Goal: Task Accomplishment & Management: Complete application form

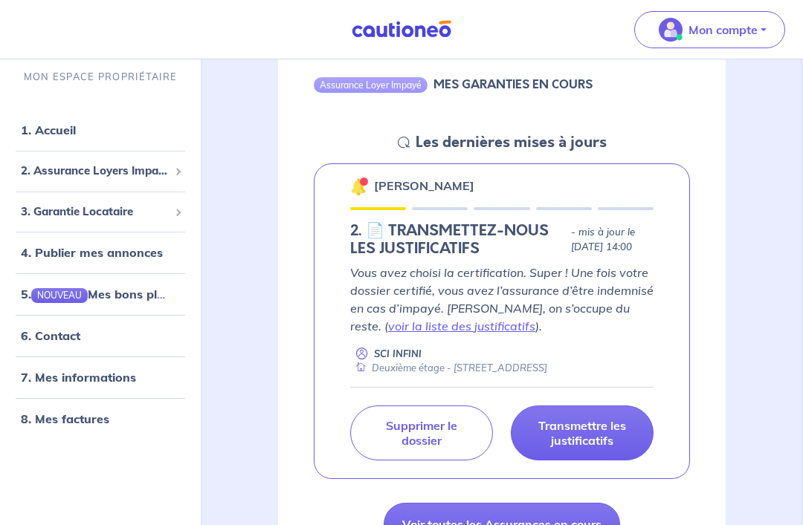
click at [612, 449] on p "Transmettre les justificatifs" at bounding box center [582, 434] width 106 height 30
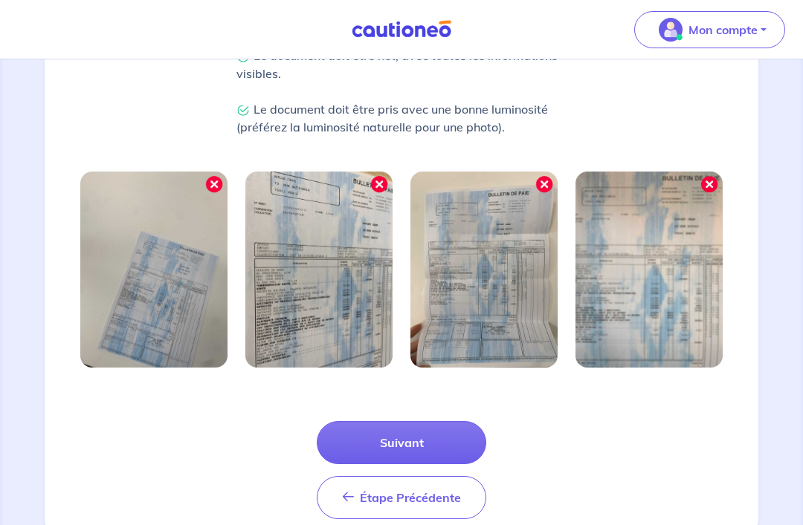
click at [444, 441] on button "Suivant" at bounding box center [401, 442] width 169 height 43
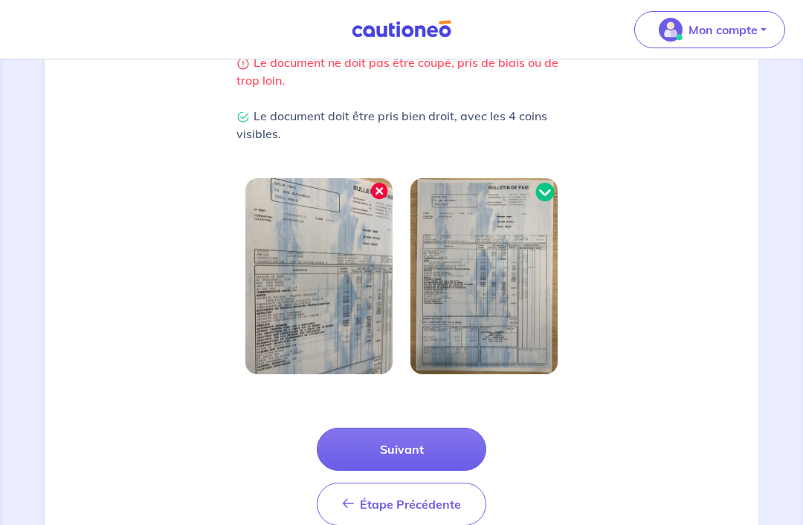
scroll to position [366, 0]
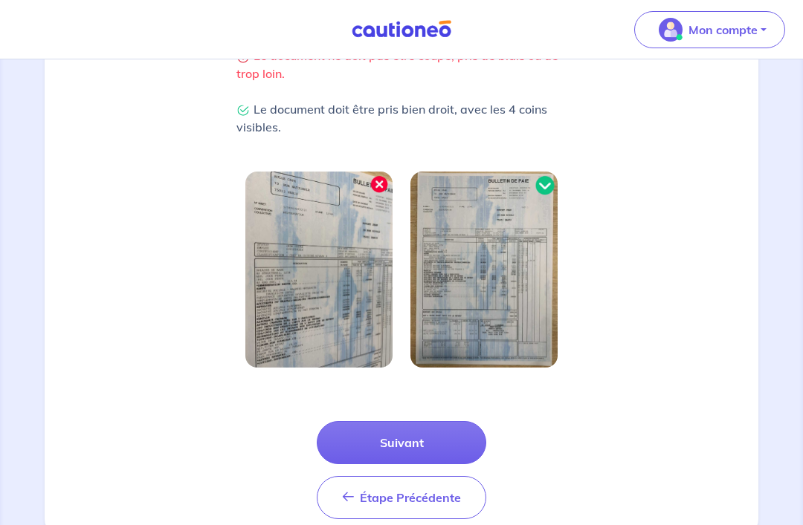
click at [436, 440] on button "Suivant" at bounding box center [401, 442] width 169 height 43
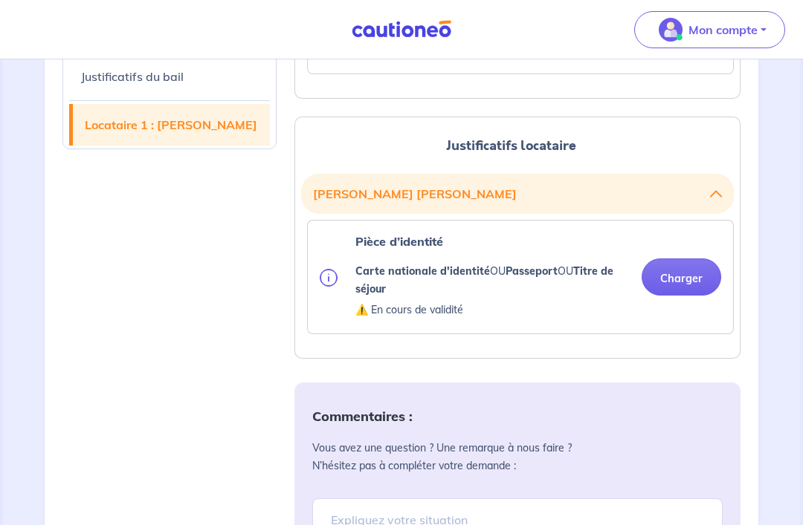
scroll to position [1327, 0]
click at [65, 259] on div "Justificatifs du bail Locataire 1 : [PERSON_NAME]" at bounding box center [170, 2] width 232 height 1838
click at [327, 283] on img at bounding box center [329, 277] width 18 height 18
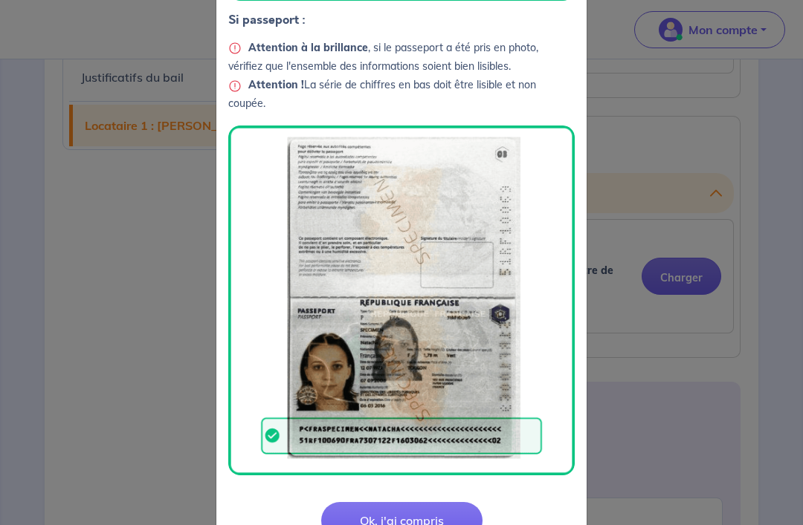
scroll to position [456, 0]
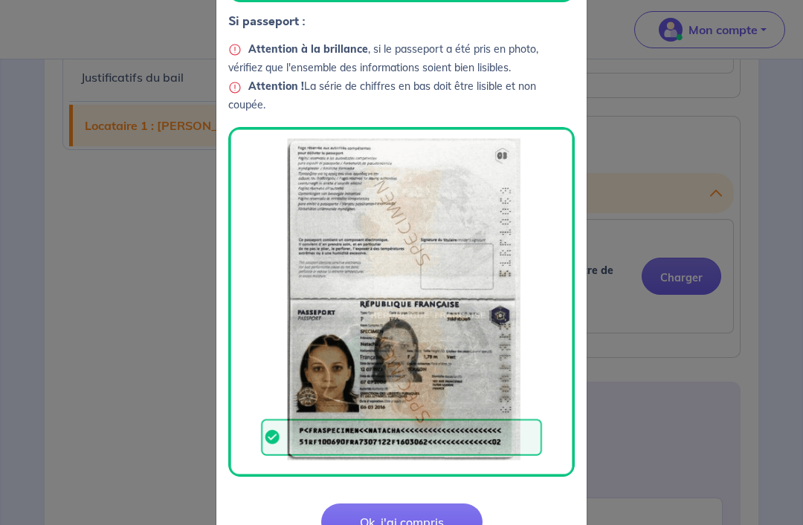
click at [357, 514] on button "Ok, j'ai compris" at bounding box center [401, 522] width 161 height 37
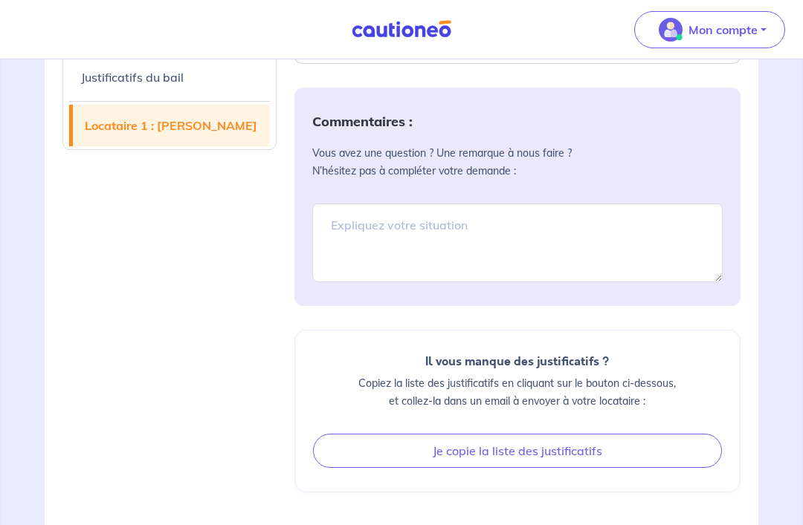
scroll to position [1620, 0]
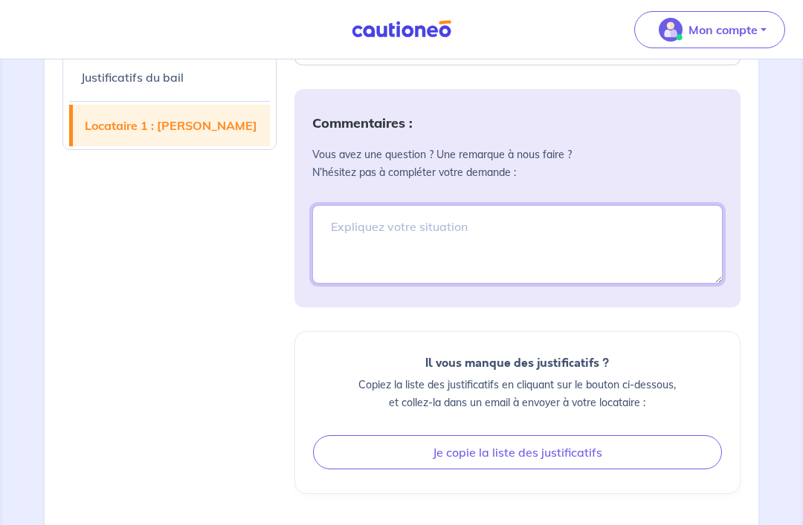
click at [322, 236] on textarea at bounding box center [517, 244] width 410 height 79
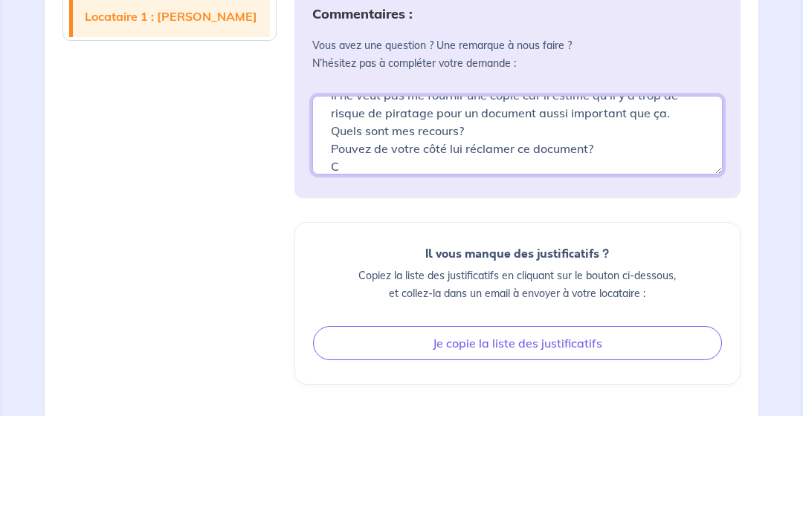
scroll to position [58, 0]
click at [429, 205] on textarea "Bonjour, Il me manque la pièce d’identité du locataire. Il ne veut pas me fourn…" at bounding box center [517, 244] width 410 height 79
click at [456, 205] on textarea "Bonjour, Il me manque la pièce d’identité du locataire. Il ne veut pas me fourn…" at bounding box center [517, 244] width 410 height 79
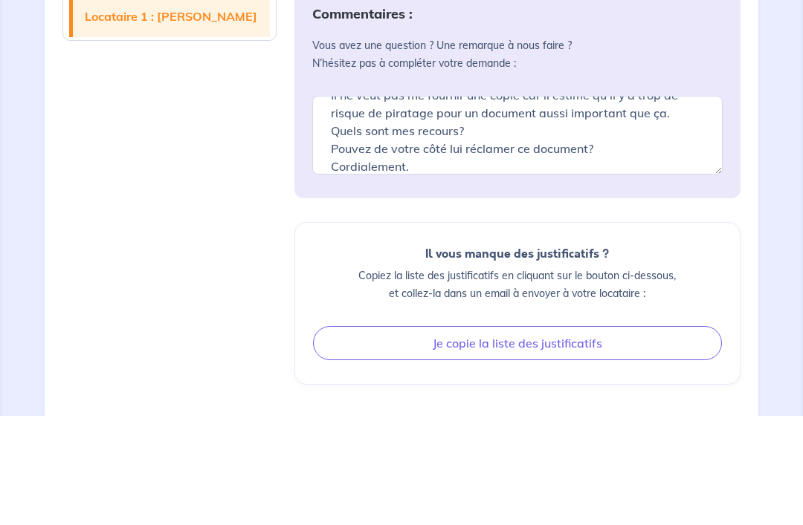
scroll to position [1711, 0]
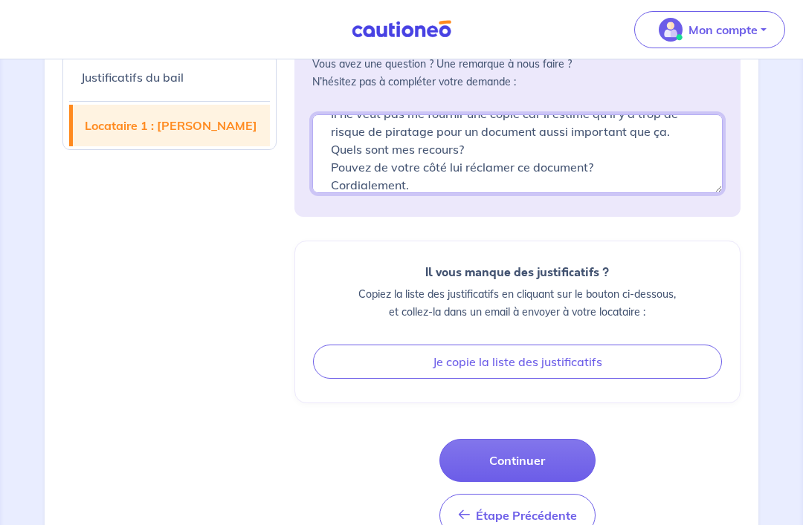
type textarea "Bonjour, Il me manque la pièce d’identité du locataire. Il ne veut pas me fourn…"
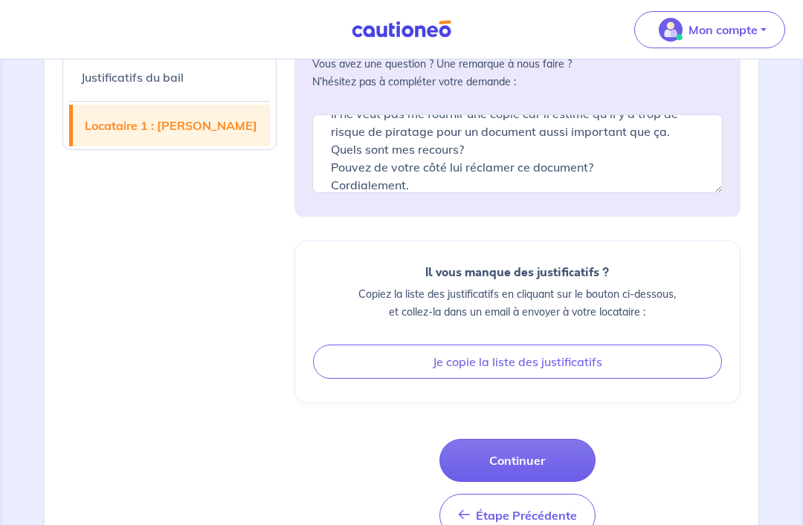
click at [537, 463] on button "Continuer" at bounding box center [517, 460] width 156 height 43
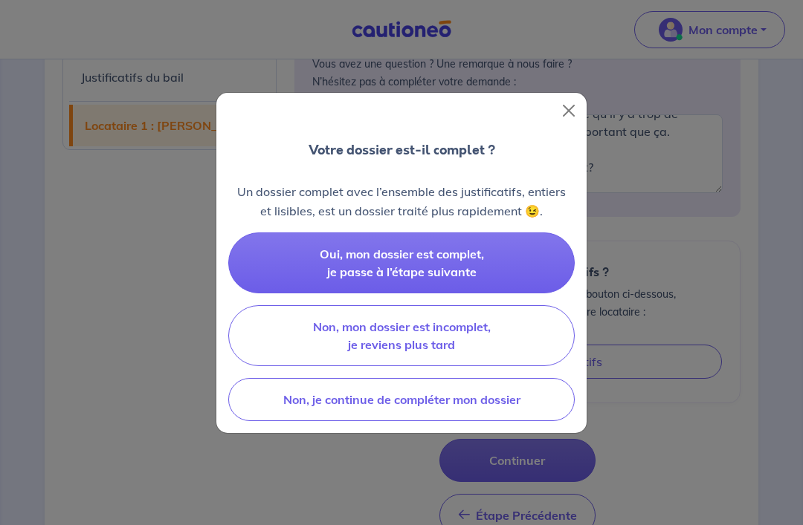
click at [525, 415] on button "Non, je continue de compléter mon dossier" at bounding box center [401, 399] width 346 height 43
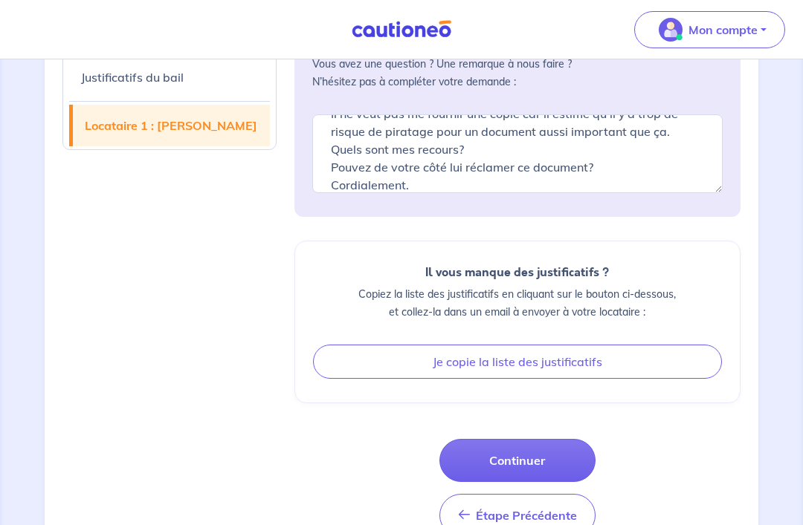
click at [537, 451] on button "Continuer" at bounding box center [517, 460] width 156 height 43
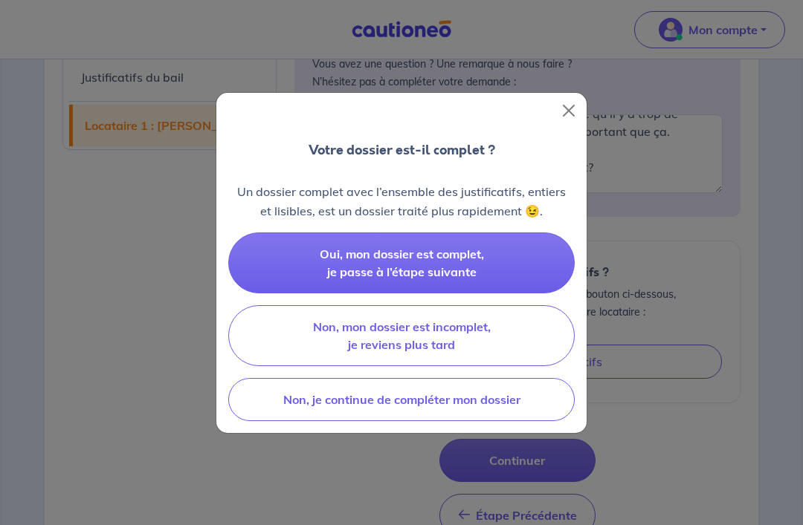
click at [537, 286] on button "Oui, mon dossier est complet, je passe à l’étape suivante" at bounding box center [401, 263] width 346 height 61
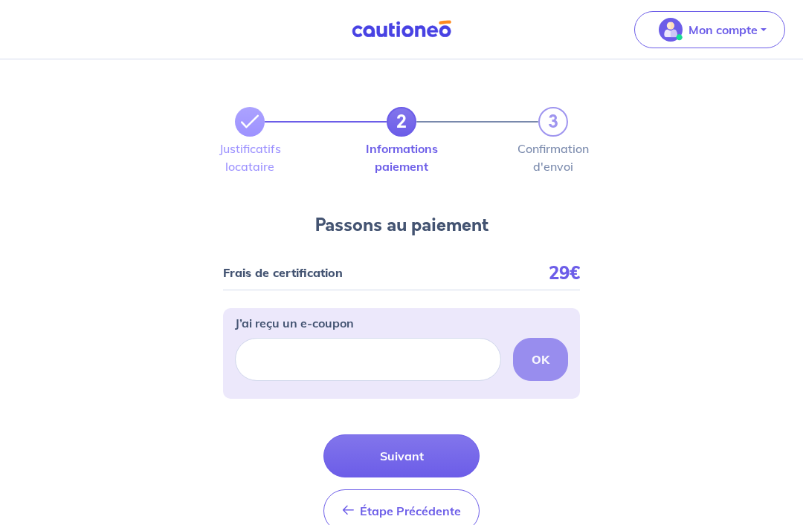
click at [459, 455] on button "Suivant" at bounding box center [401, 456] width 156 height 43
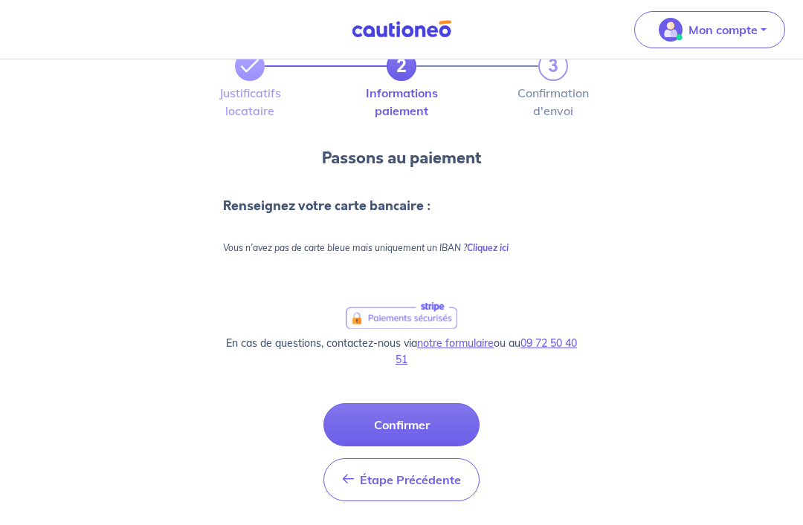
scroll to position [48, 0]
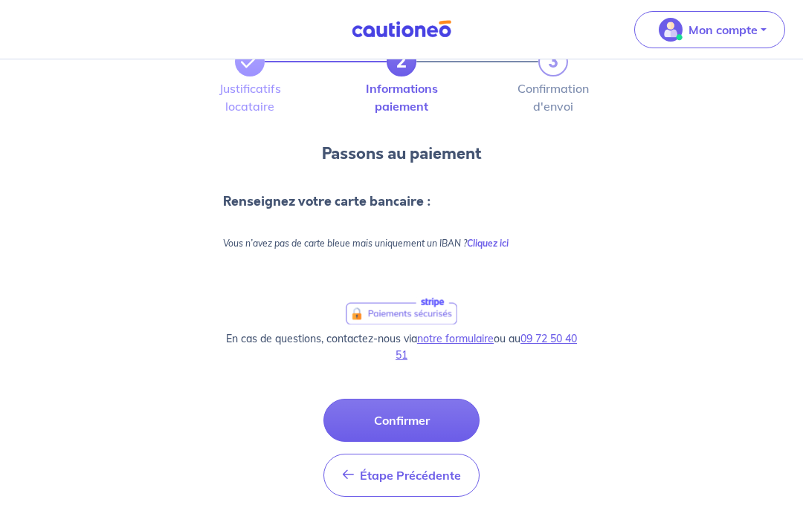
click at [450, 230] on div at bounding box center [401, 228] width 357 height 1
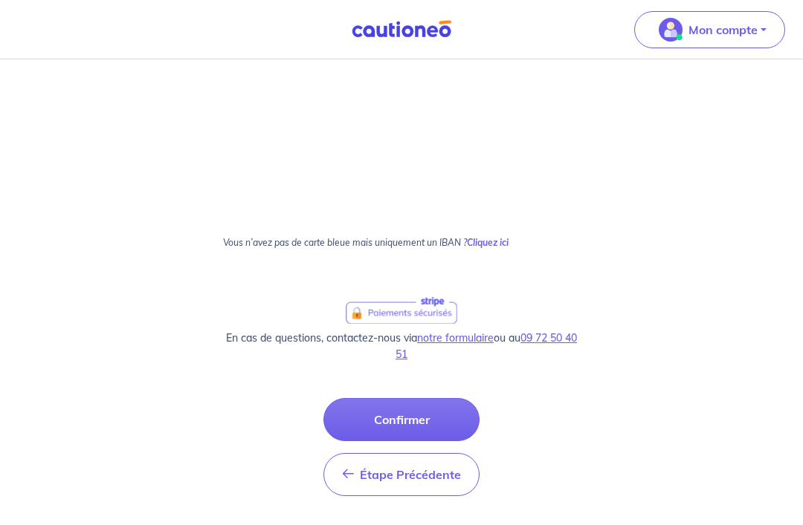
click at [455, 468] on span "Étape Précédente" at bounding box center [410, 474] width 101 height 15
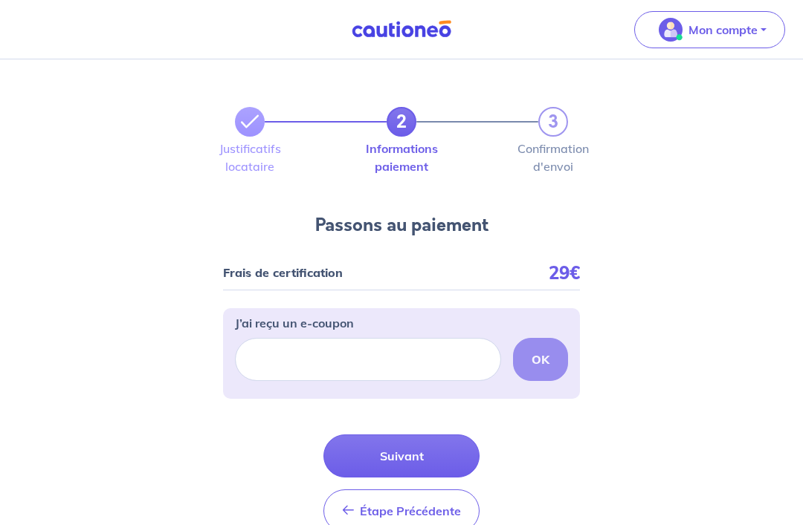
click at [458, 501] on button "Étape Précédente Précédent" at bounding box center [401, 511] width 156 height 43
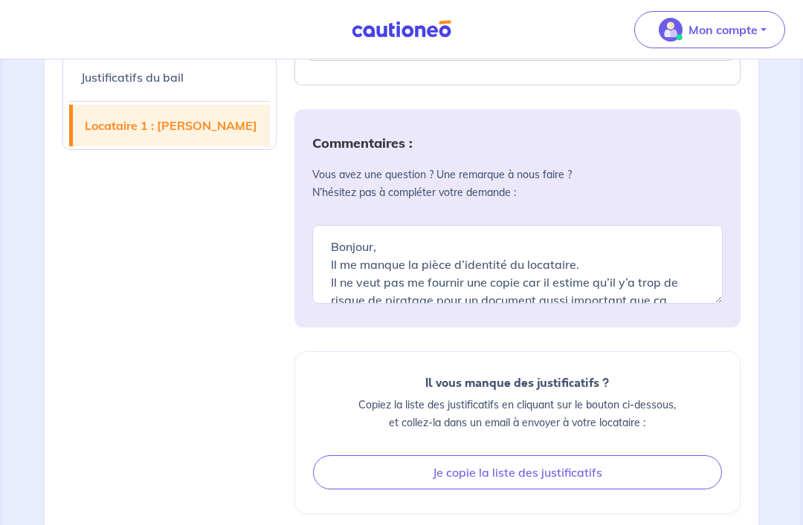
scroll to position [1711, 0]
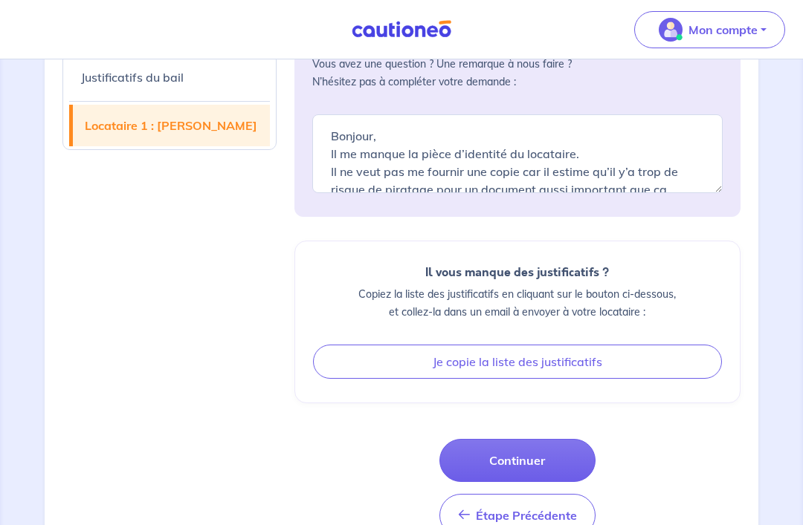
click at [569, 515] on span "Étape Précédente" at bounding box center [526, 515] width 101 height 15
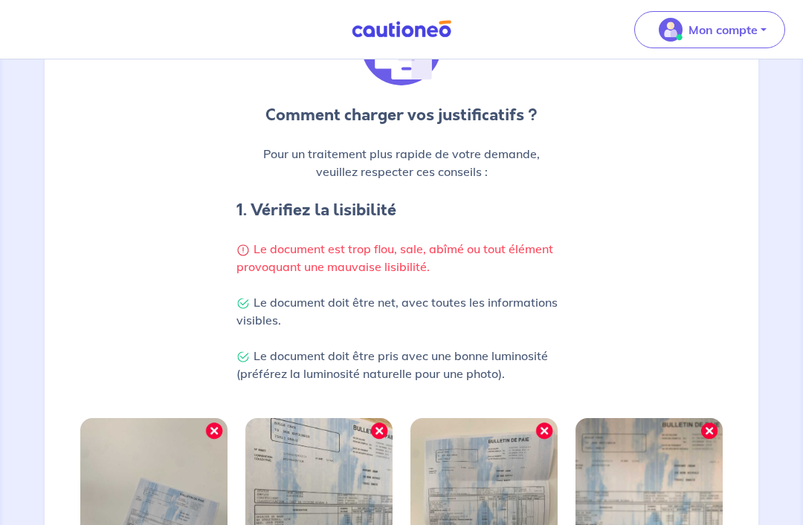
scroll to position [420, 0]
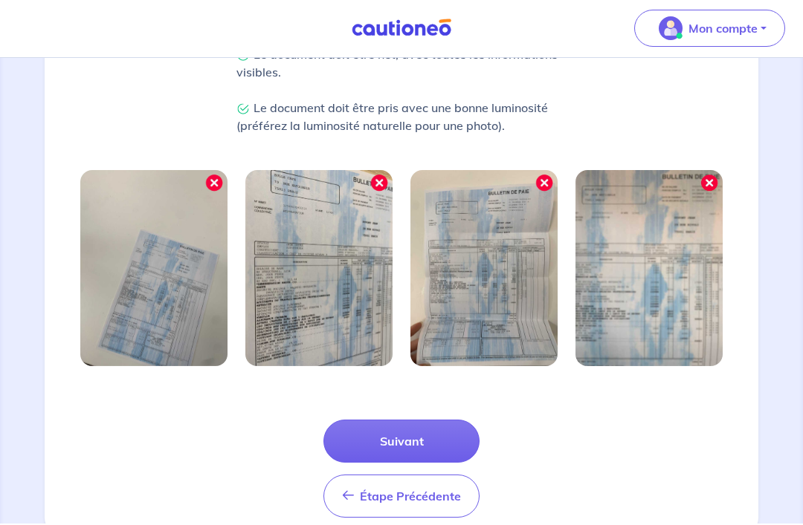
click at [457, 496] on span "Étape Précédente" at bounding box center [410, 498] width 101 height 15
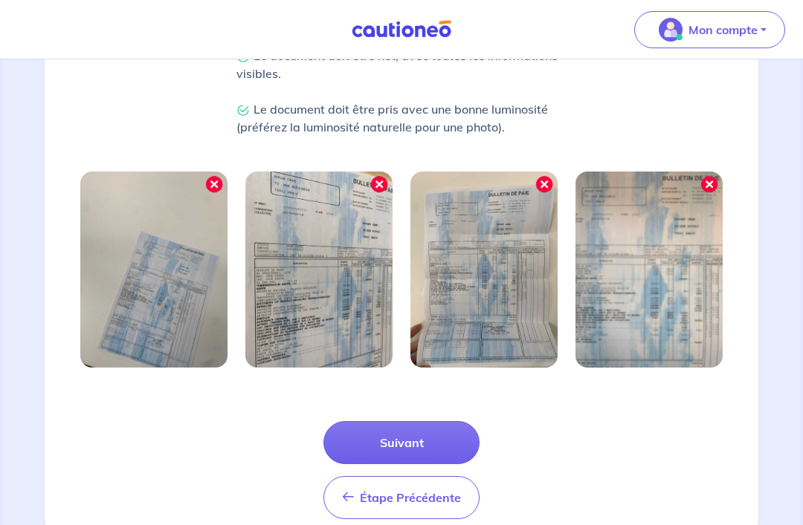
click at [459, 499] on span "Étape Précédente" at bounding box center [410, 498] width 101 height 15
click at [441, 500] on span "Étape Précédente" at bounding box center [410, 498] width 101 height 15
click at [427, 496] on span "Étape Précédente" at bounding box center [410, 498] width 101 height 15
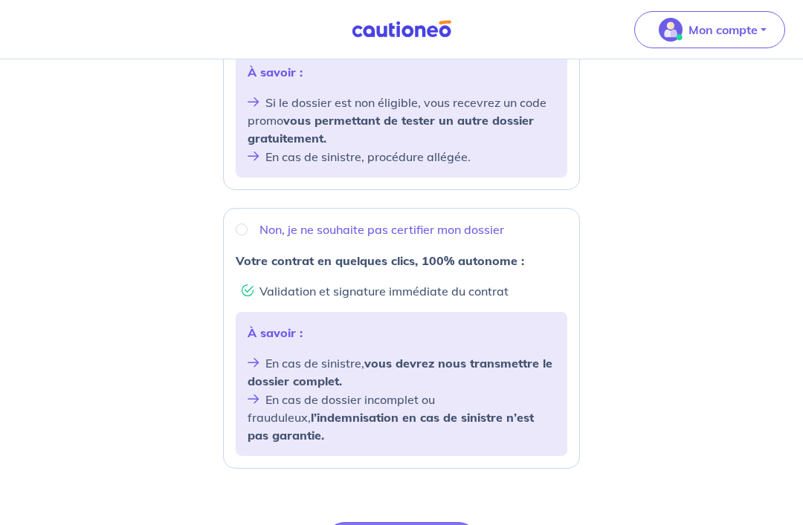
click at [433, 498] on form "Oui, je demande à certifier mon dossier pour 29€ La certification en -24h compr…" at bounding box center [401, 271] width 357 height 722
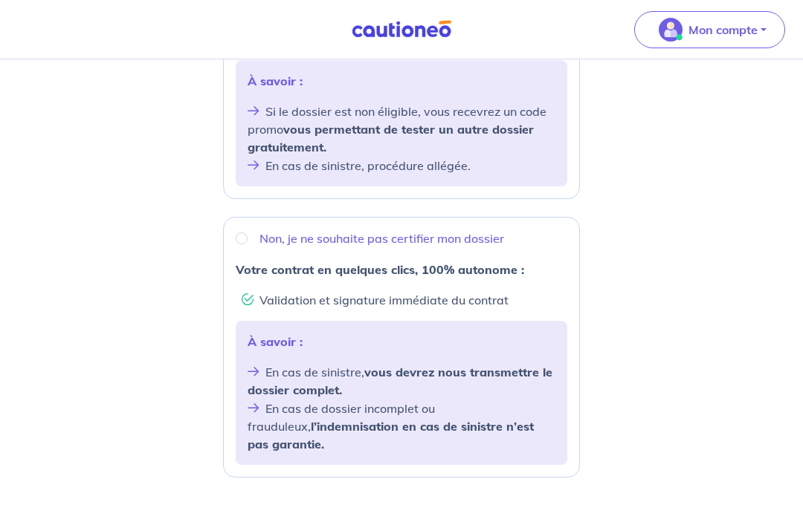
click at [434, 495] on form "Oui, je demande à certifier mon dossier pour 29€ La certification en -24h compr…" at bounding box center [401, 280] width 357 height 722
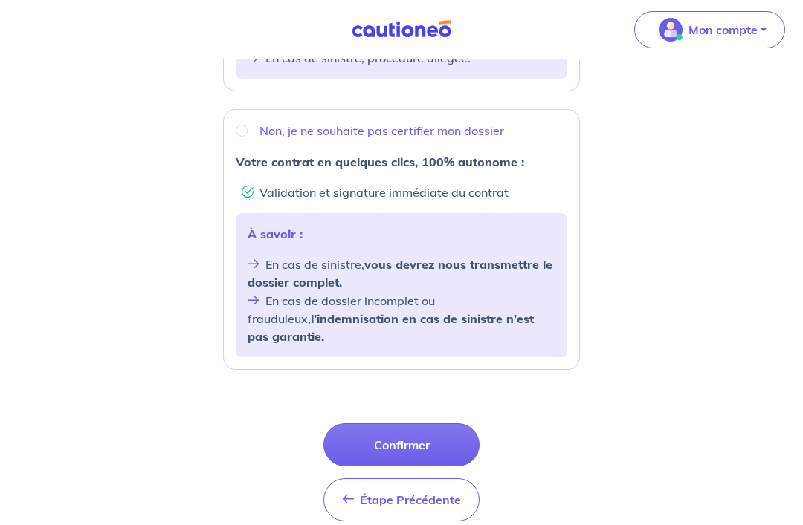
scroll to position [522, 0]
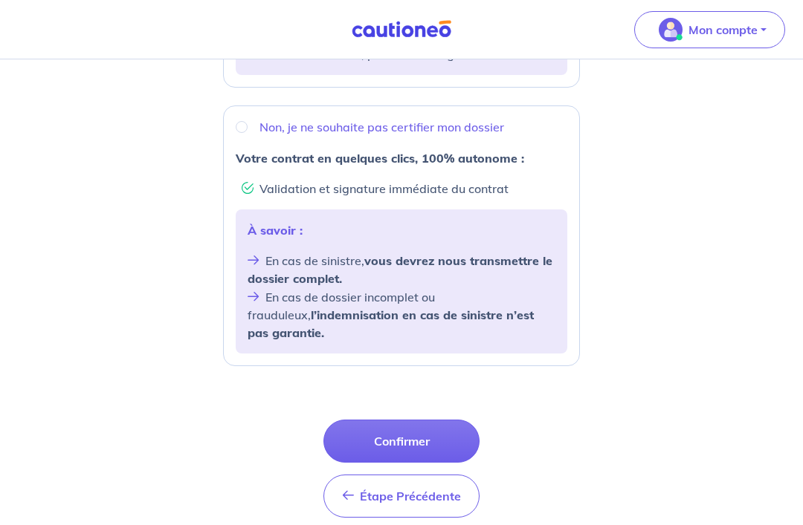
click at [366, 490] on span "Étape Précédente" at bounding box center [410, 497] width 101 height 15
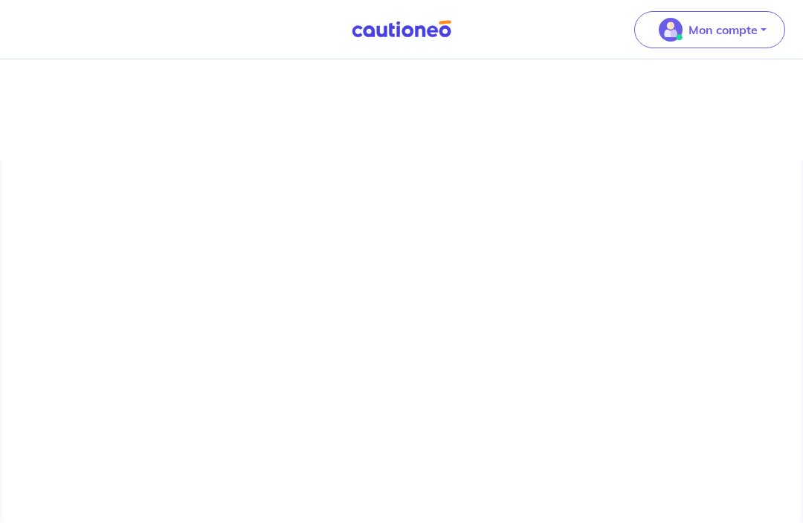
scroll to position [45, 0]
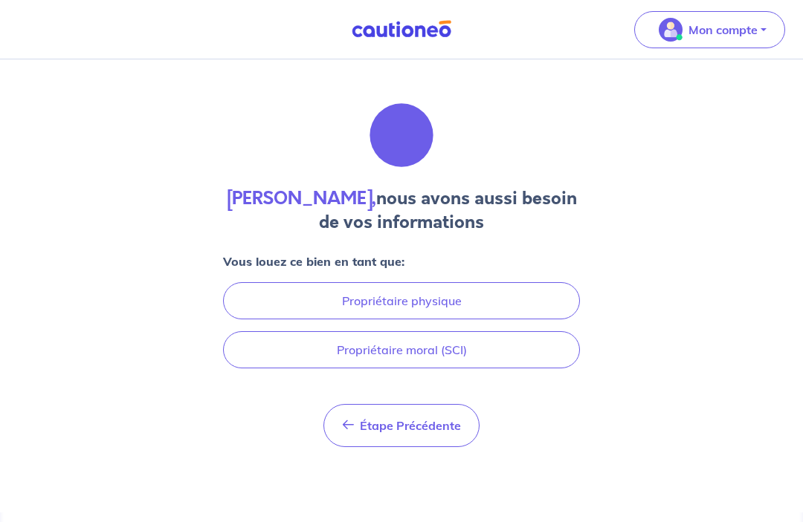
click at [276, 331] on button "Propriétaire moral (SCI)" at bounding box center [401, 349] width 357 height 37
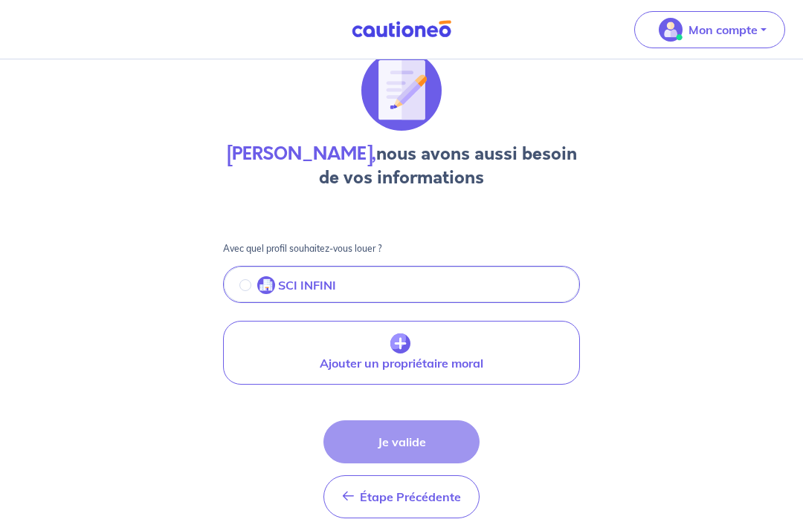
click at [268, 278] on img "button" at bounding box center [266, 285] width 18 height 18
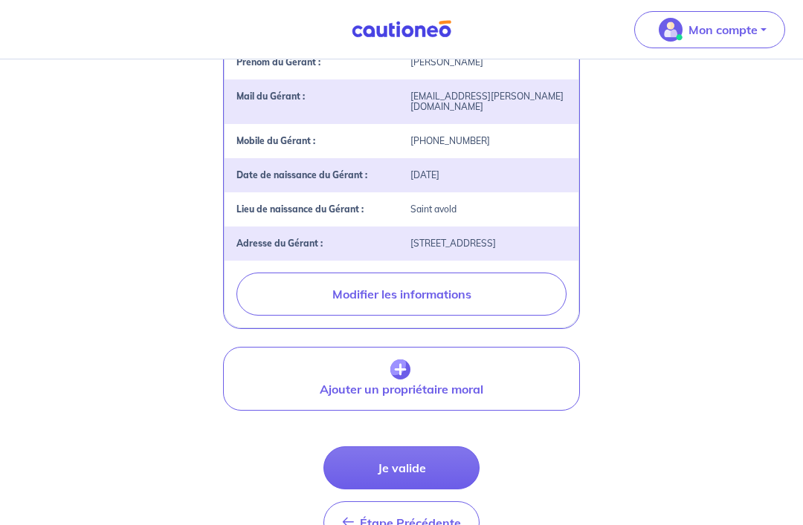
scroll to position [407, 0]
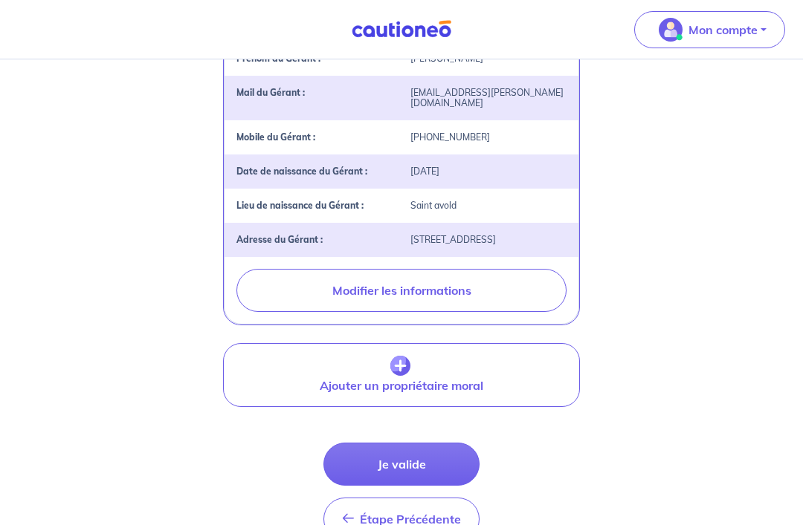
click at [357, 462] on button "Je valide" at bounding box center [401, 465] width 156 height 43
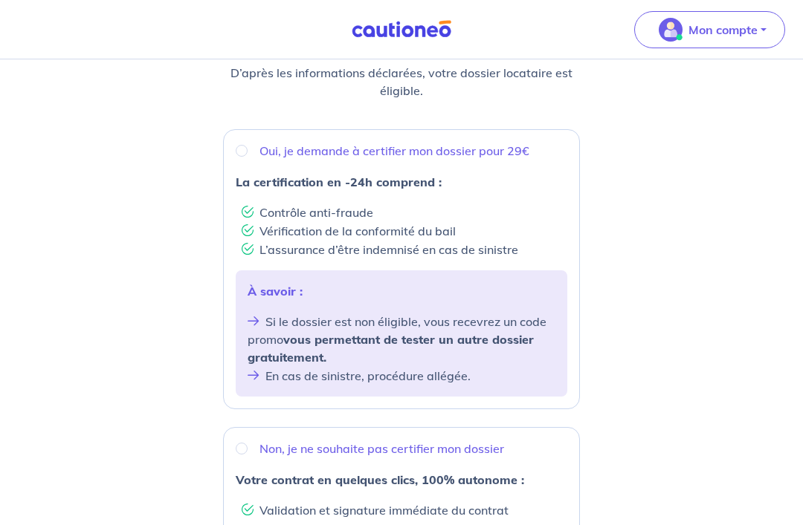
scroll to position [142, 0]
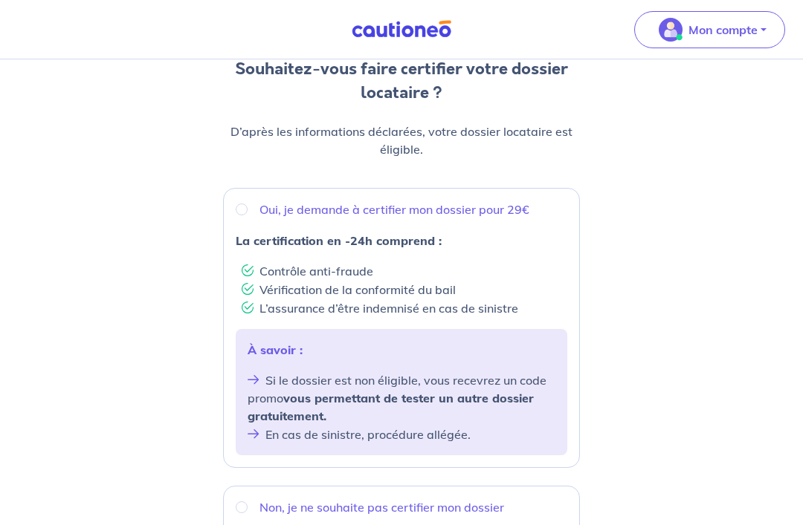
click at [245, 214] on input "Oui, je demande à certifier mon dossier pour 29€" at bounding box center [242, 210] width 12 height 12
radio input "true"
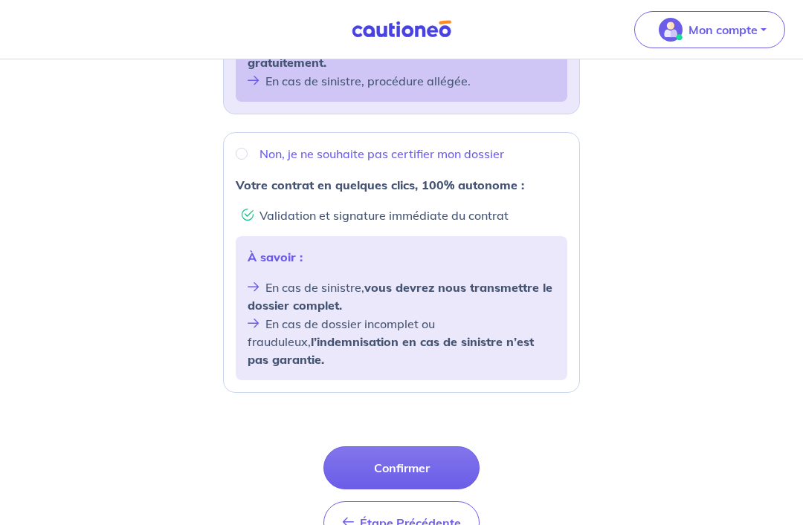
click at [361, 447] on button "Confirmer" at bounding box center [401, 468] width 156 height 43
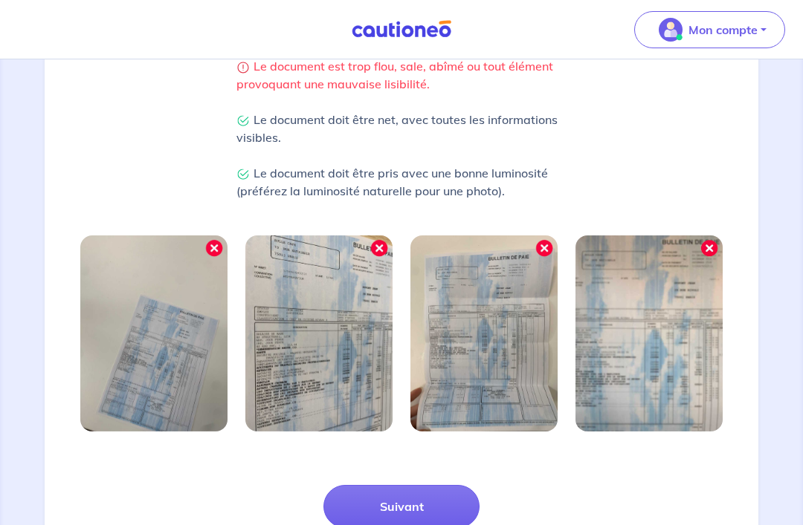
scroll to position [420, 0]
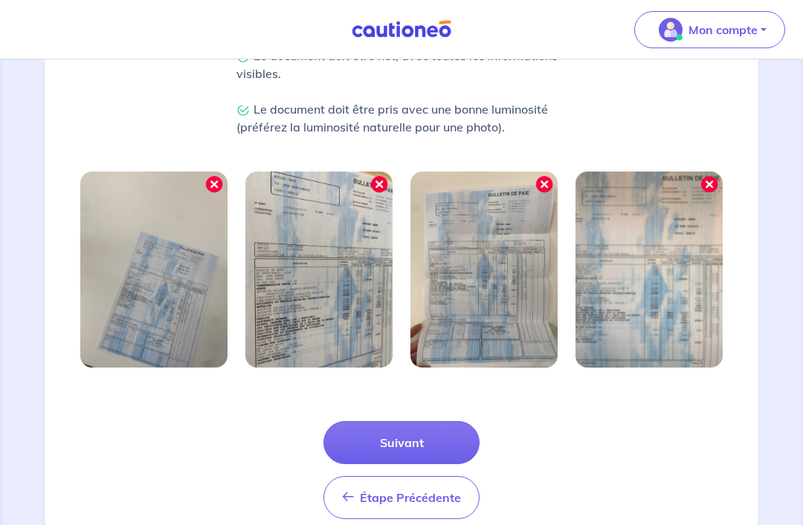
click at [447, 449] on button "Suivant" at bounding box center [401, 442] width 156 height 43
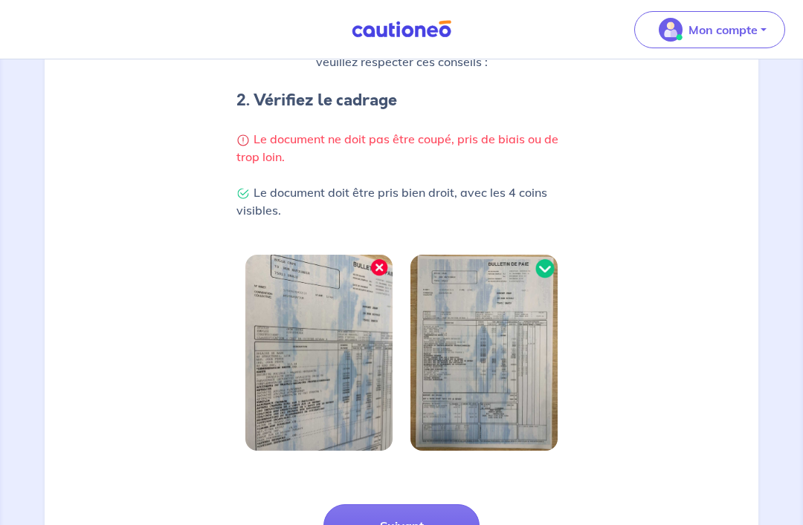
scroll to position [366, 0]
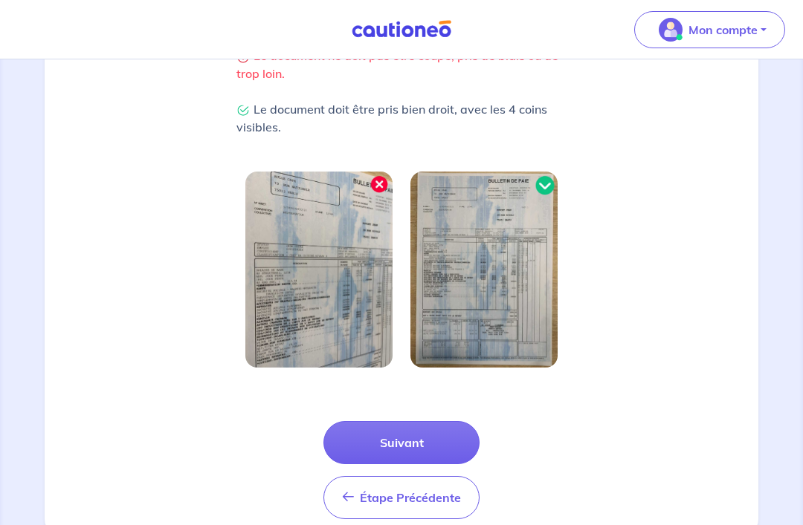
click at [434, 435] on button "Suivant" at bounding box center [401, 442] width 156 height 43
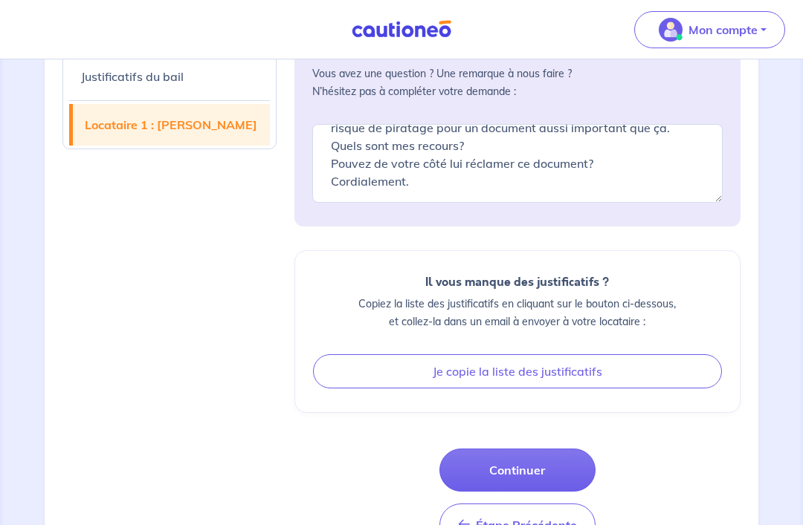
scroll to position [1711, 0]
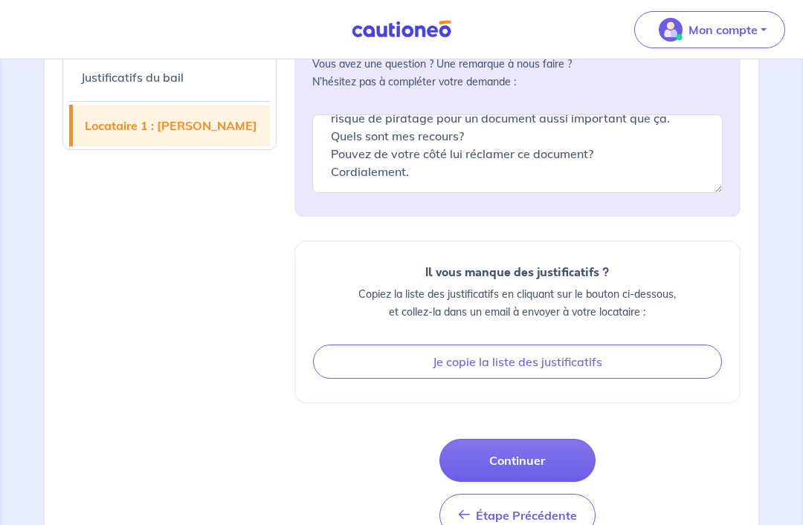
click at [617, 366] on button "Je copie la liste des justificatifs" at bounding box center [517, 362] width 409 height 34
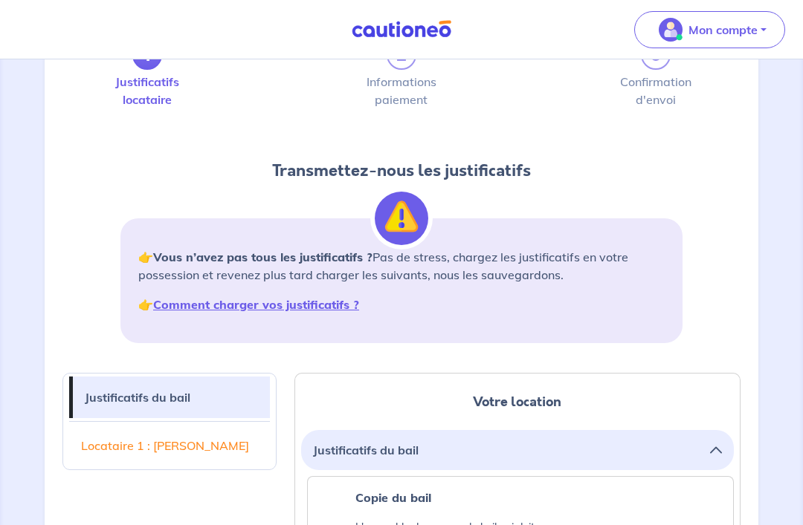
scroll to position [0, 0]
